Goal: Task Accomplishment & Management: Manage account settings

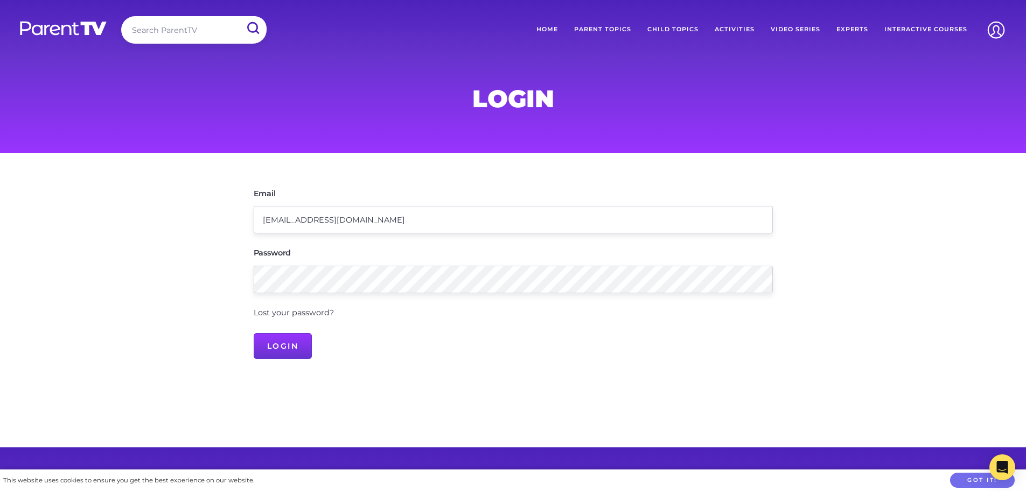
type input "[EMAIL_ADDRESS][DOMAIN_NAME]"
click at [254, 333] on input "Login" at bounding box center [283, 346] width 59 height 26
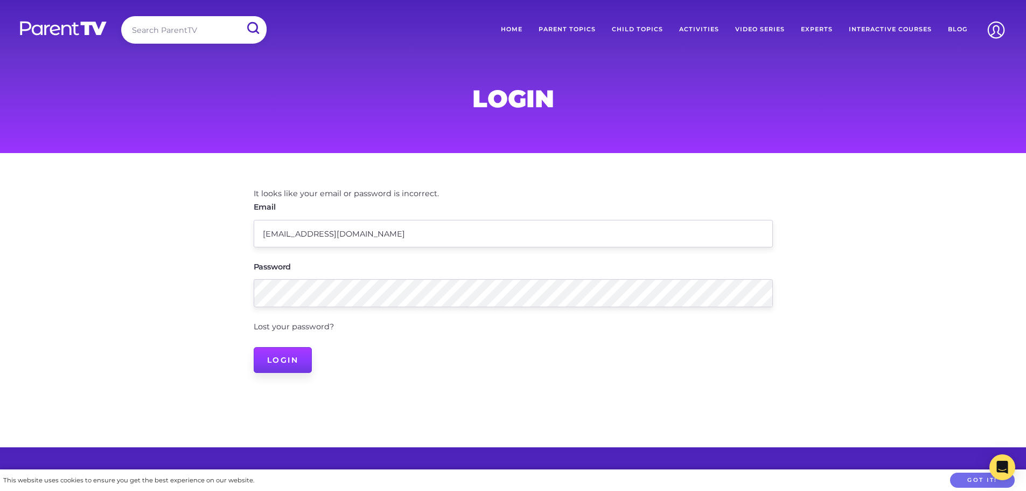
click at [287, 356] on input "Login" at bounding box center [283, 360] width 59 height 26
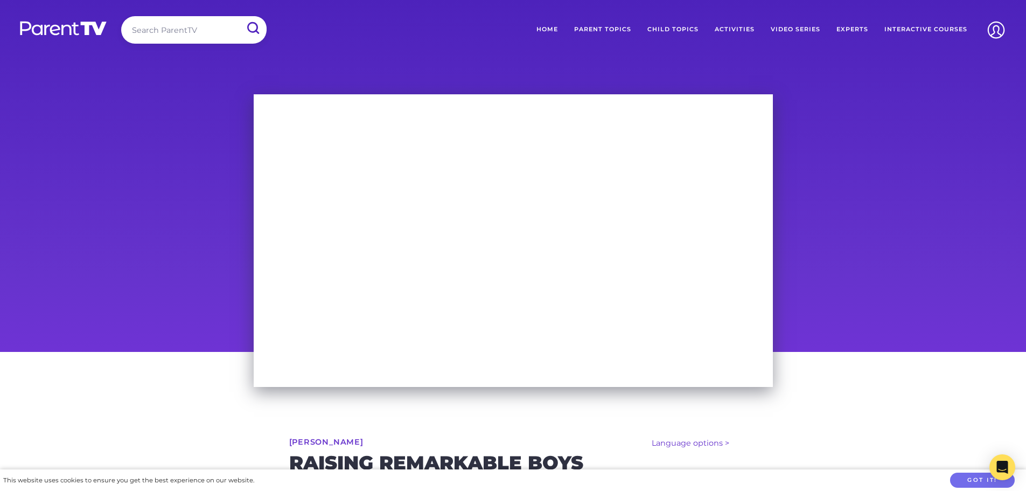
click at [554, 28] on link "Home" at bounding box center [547, 29] width 38 height 27
click at [881, 134] on div at bounding box center [513, 218] width 1026 height 265
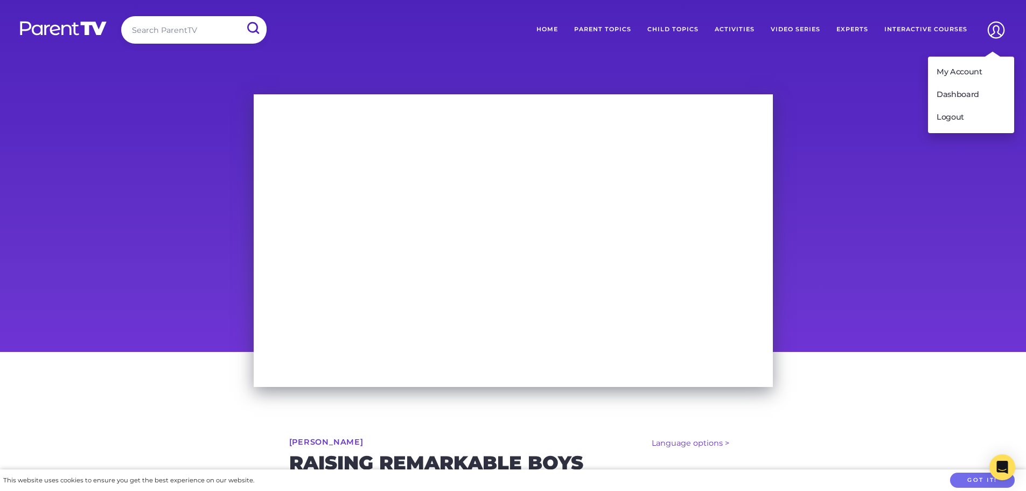
click at [998, 22] on img at bounding box center [995, 29] width 27 height 27
click at [995, 31] on img at bounding box center [995, 29] width 27 height 27
click at [946, 101] on link "Dashboard" at bounding box center [971, 94] width 86 height 23
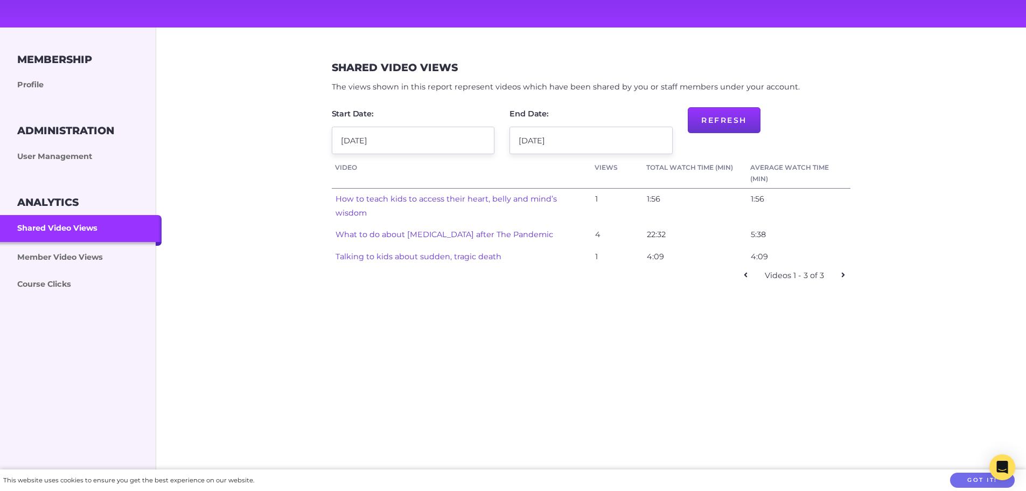
scroll to position [162, 0]
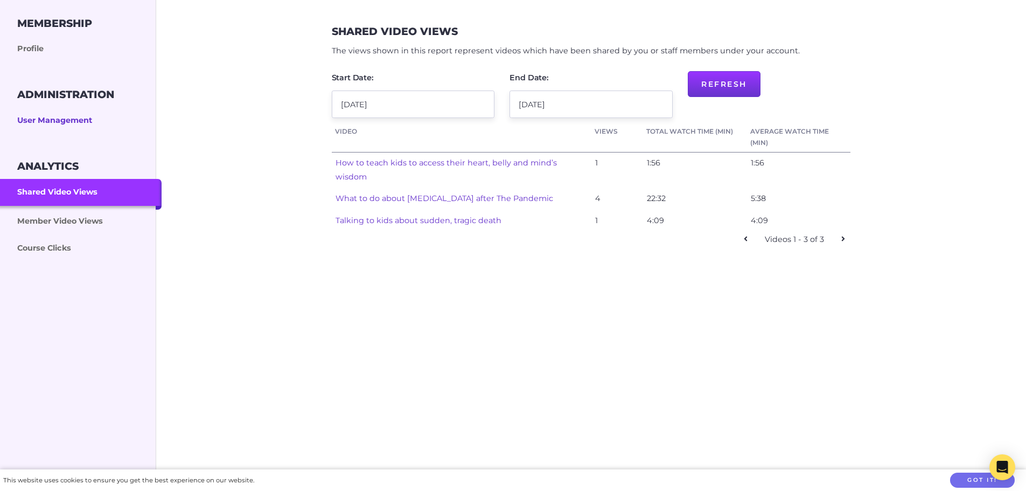
click at [62, 122] on link "User Management" at bounding box center [81, 120] width 162 height 27
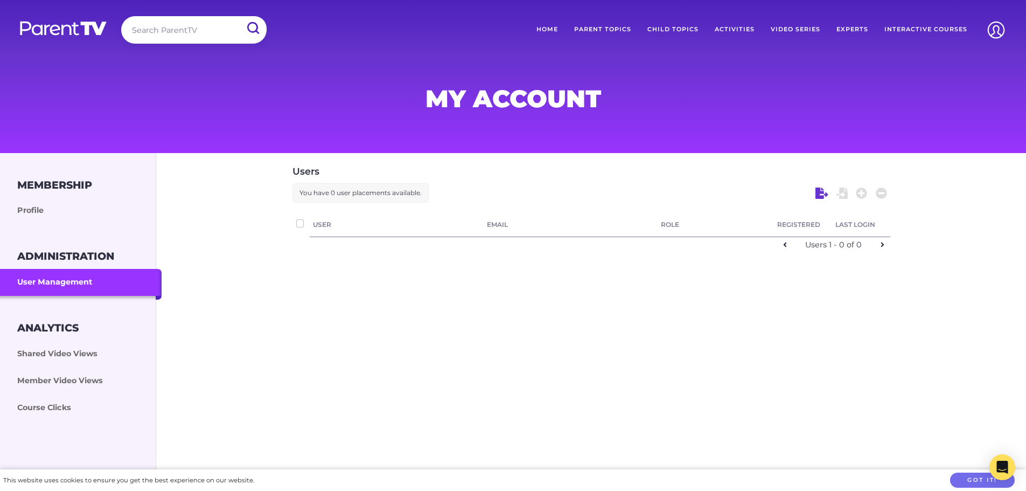
checkbox input "false"
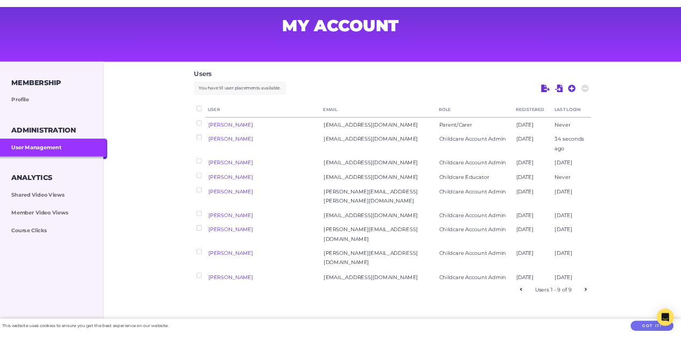
scroll to position [54, 0]
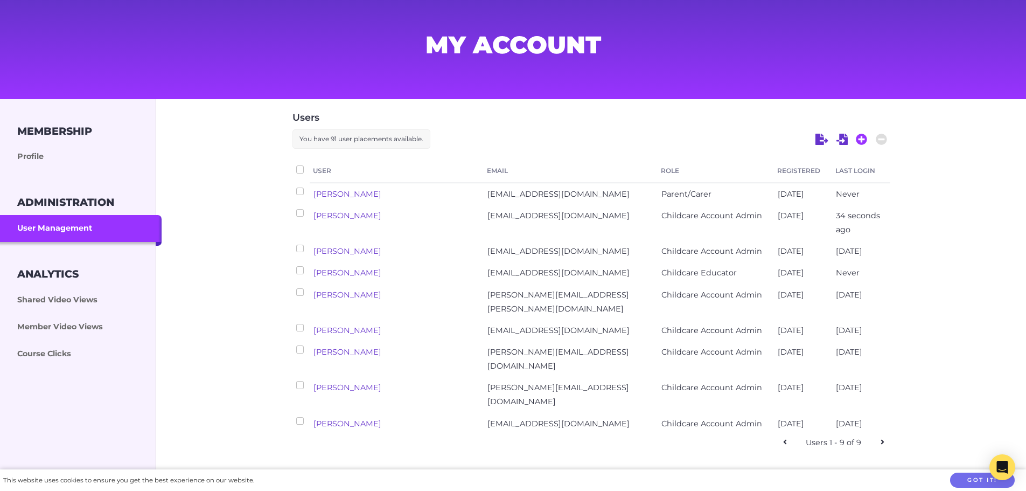
click at [862, 137] on icon at bounding box center [862, 140] width 12 height 12
select select "ptv_elc_member"
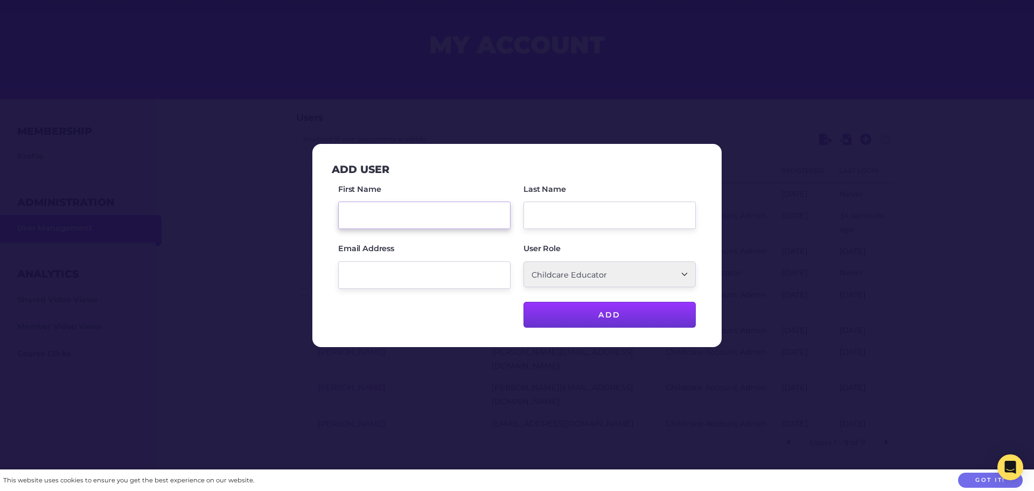
click at [374, 213] on input "First Name" at bounding box center [424, 214] width 172 height 27
type input "Holly"
click at [383, 276] on input "Email Address" at bounding box center [424, 274] width 172 height 27
paste input "hcharalambous15@gmail.com"
type input "hcharalambous15@gmail.com"
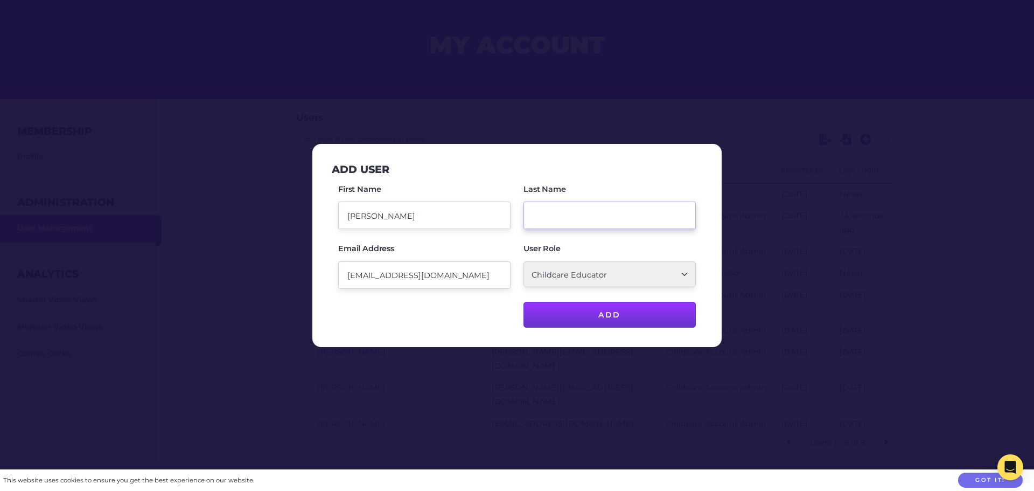
click at [566, 210] on input "Last Name" at bounding box center [609, 214] width 172 height 27
type input "Charalambous"
click at [682, 266] on select "Parent/Carer Childcare Account Admin Childcare Educator" at bounding box center [609, 274] width 172 height 26
select select "ptv_member"
click at [523, 261] on select "Parent/Carer Childcare Account Admin Childcare Educator" at bounding box center [609, 274] width 172 height 26
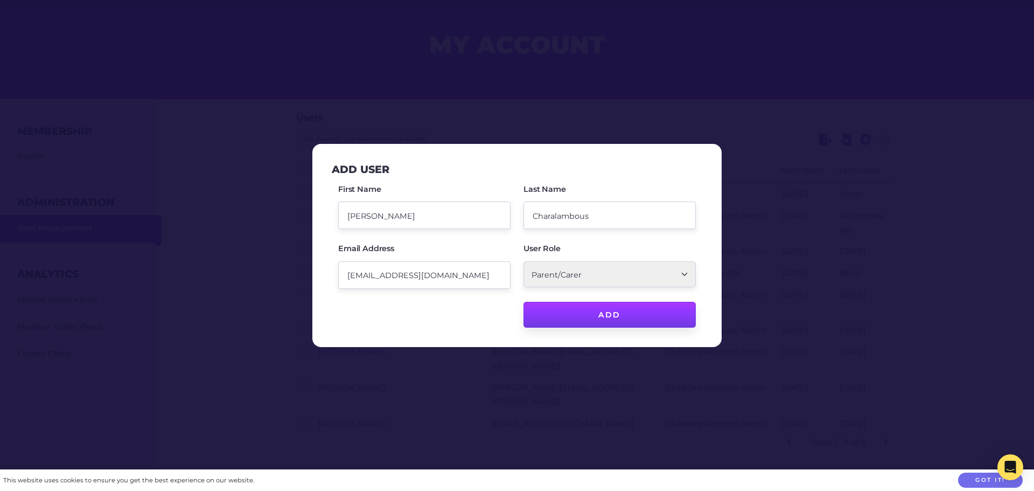
click at [613, 313] on input "Add" at bounding box center [609, 315] width 172 height 26
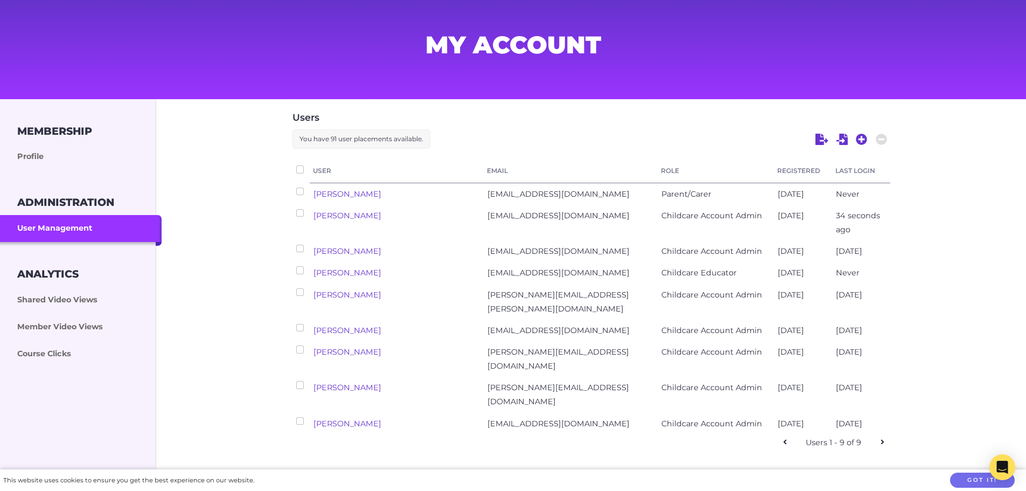
checkbox input "false"
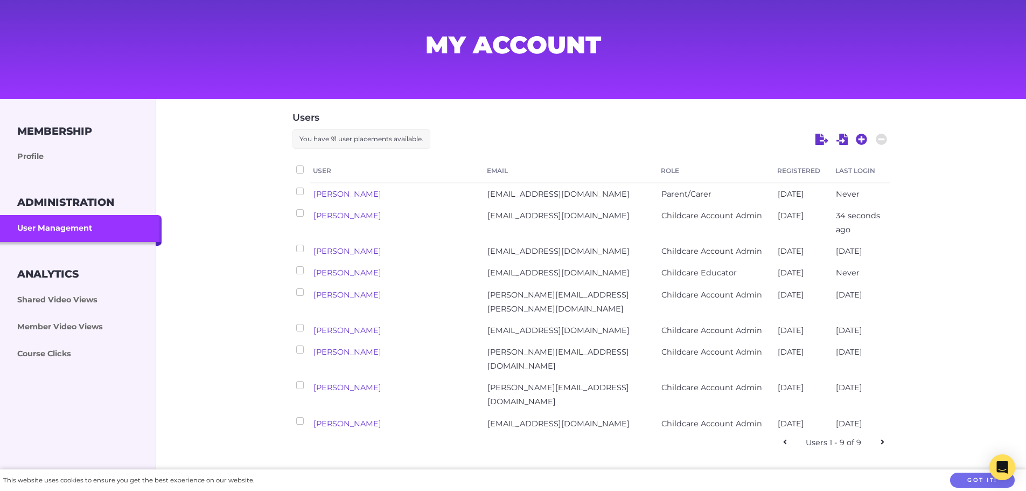
checkbox input "false"
